Goal: Task Accomplishment & Management: Manage account settings

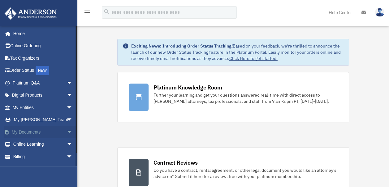
click at [28, 133] on link "My Documents arrow_drop_down" at bounding box center [43, 131] width 78 height 12
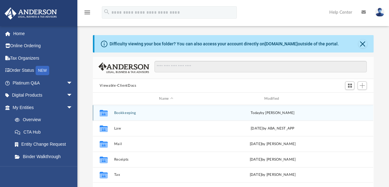
scroll to position [136, 276]
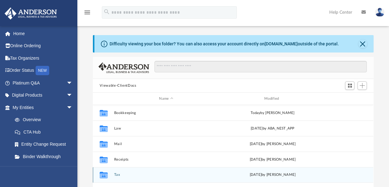
click at [118, 174] on button "Tax" at bounding box center [166, 174] width 104 height 4
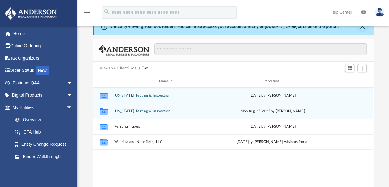
scroll to position [31, 0]
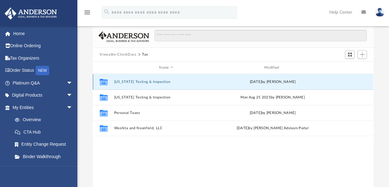
click at [143, 81] on button "[US_STATE] Testing & Inspection" at bounding box center [166, 82] width 104 height 4
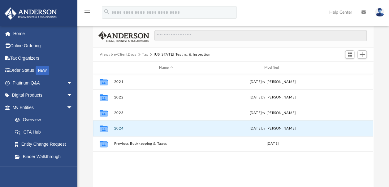
click at [119, 128] on button "2024" at bounding box center [166, 128] width 104 height 4
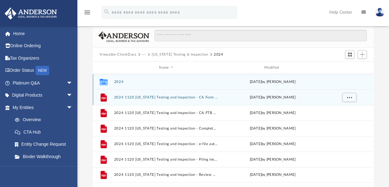
scroll to position [62, 0]
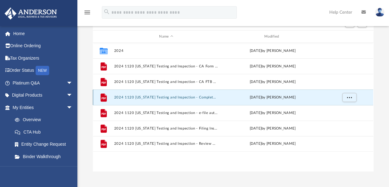
click at [166, 96] on button "2024 1120 [US_STATE] Testing and Inspection - Completed Copy.pdf" at bounding box center [166, 97] width 104 height 4
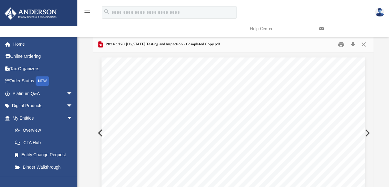
scroll to position [0, 0]
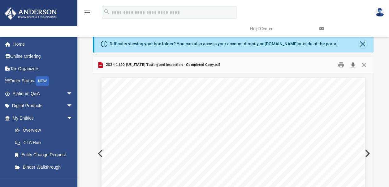
click at [353, 66] on button "Download" at bounding box center [353, 65] width 11 height 10
click at [364, 66] on button "Close" at bounding box center [364, 65] width 11 height 10
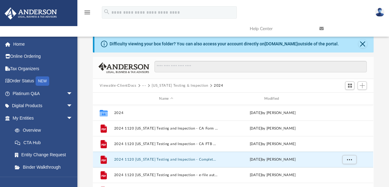
click at [126, 87] on button "Viewable-ClientDocs" at bounding box center [118, 86] width 37 height 6
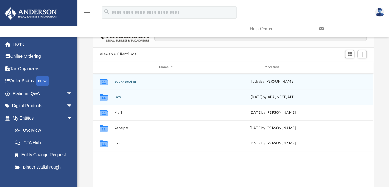
scroll to position [62, 0]
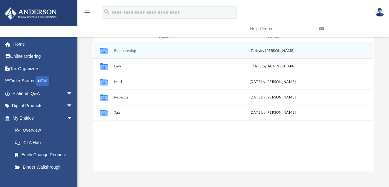
click at [129, 50] on button "Bookkeeping" at bounding box center [166, 51] width 104 height 4
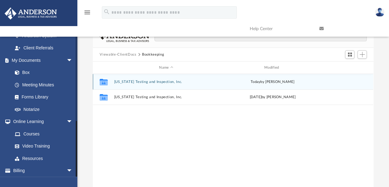
scroll to position [206, 0]
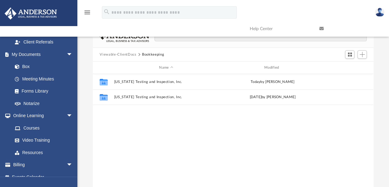
click at [377, 14] on img at bounding box center [380, 12] width 9 height 9
click at [149, 147] on div "Collaborated Folder [US_STATE] Testing and Inspection, Inc. [DATE] by [PERSON_N…" at bounding box center [233, 138] width 281 height 129
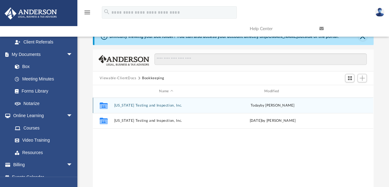
scroll to position [0, 0]
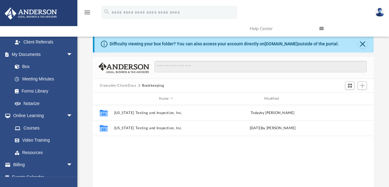
click at [128, 86] on button "Viewable-ClientDocs" at bounding box center [118, 86] width 37 height 6
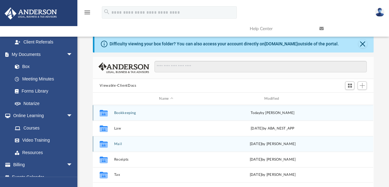
scroll to position [62, 0]
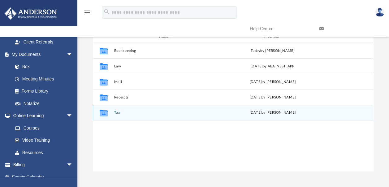
click at [103, 112] on icon "grid" at bounding box center [104, 113] width 8 height 5
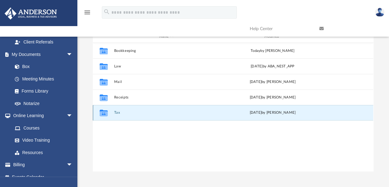
click at [120, 112] on button "Tax" at bounding box center [166, 112] width 104 height 4
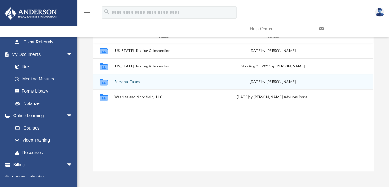
click at [132, 80] on button "Personal Taxes" at bounding box center [166, 82] width 104 height 4
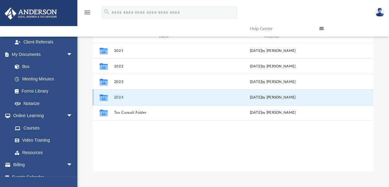
click at [122, 98] on button "2024" at bounding box center [166, 97] width 104 height 4
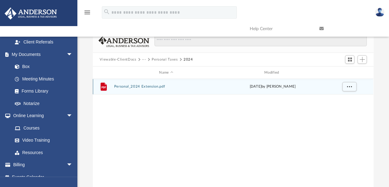
scroll to position [0, 0]
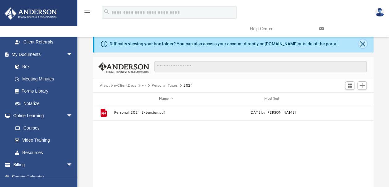
click at [364, 45] on button "Close" at bounding box center [363, 43] width 9 height 9
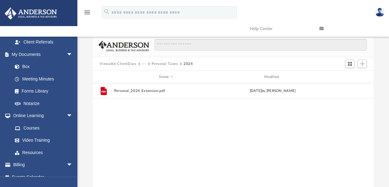
click at [380, 12] on img at bounding box center [380, 12] width 9 height 9
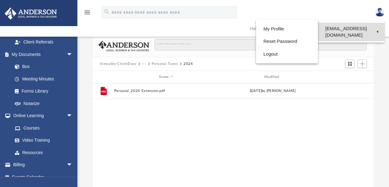
click at [340, 24] on link "[EMAIL_ADDRESS][DOMAIN_NAME]" at bounding box center [351, 32] width 67 height 18
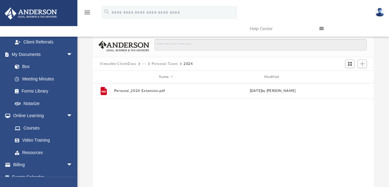
click at [376, 13] on img at bounding box center [380, 12] width 9 height 9
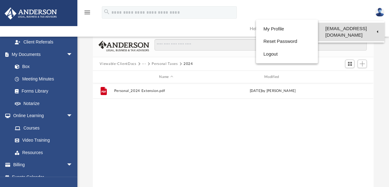
click at [353, 31] on link "[EMAIL_ADDRESS][DOMAIN_NAME]" at bounding box center [351, 32] width 67 height 18
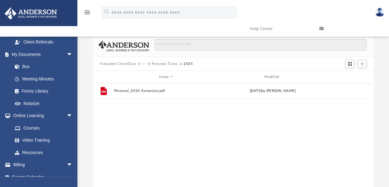
click at [384, 14] on img at bounding box center [380, 12] width 9 height 9
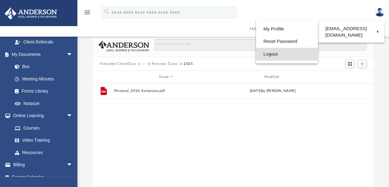
click at [269, 54] on link "Logout" at bounding box center [287, 54] width 62 height 13
